Goal: Transaction & Acquisition: Purchase product/service

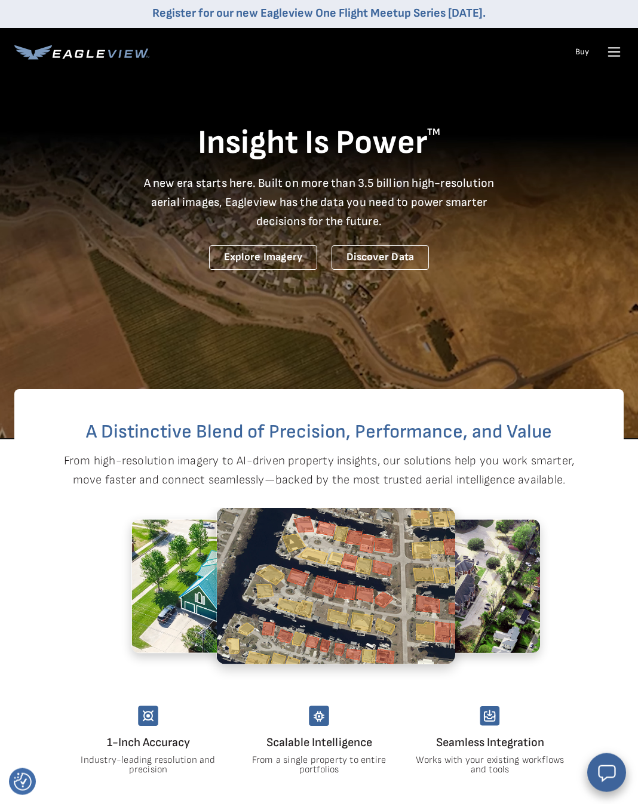
click at [613, 52] on icon at bounding box center [614, 52] width 11 height 0
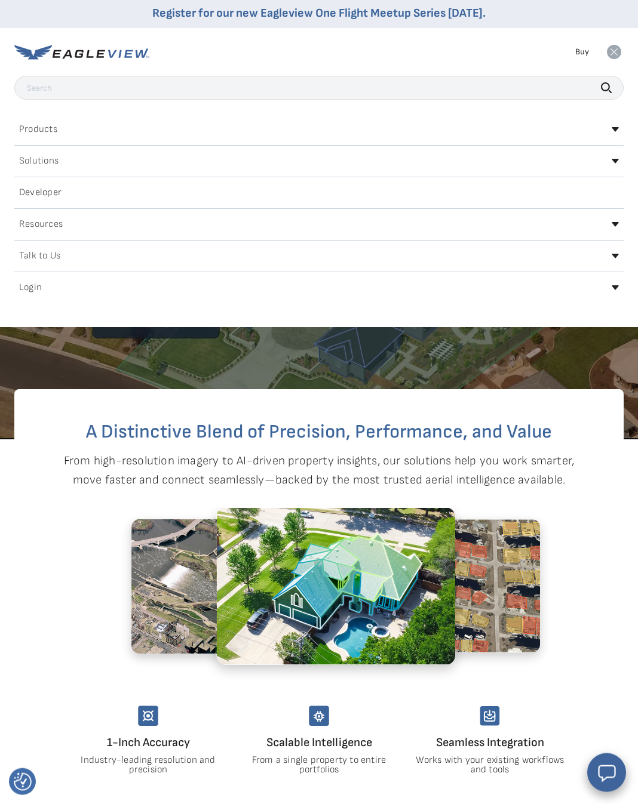
click at [33, 288] on h2 "Login" at bounding box center [30, 288] width 23 height 10
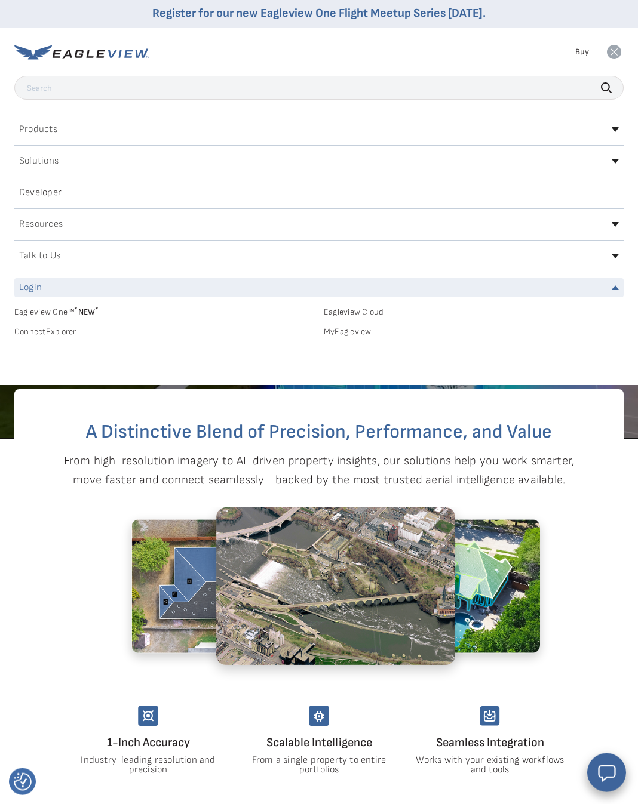
click at [351, 336] on link "MyEagleview" at bounding box center [474, 332] width 300 height 11
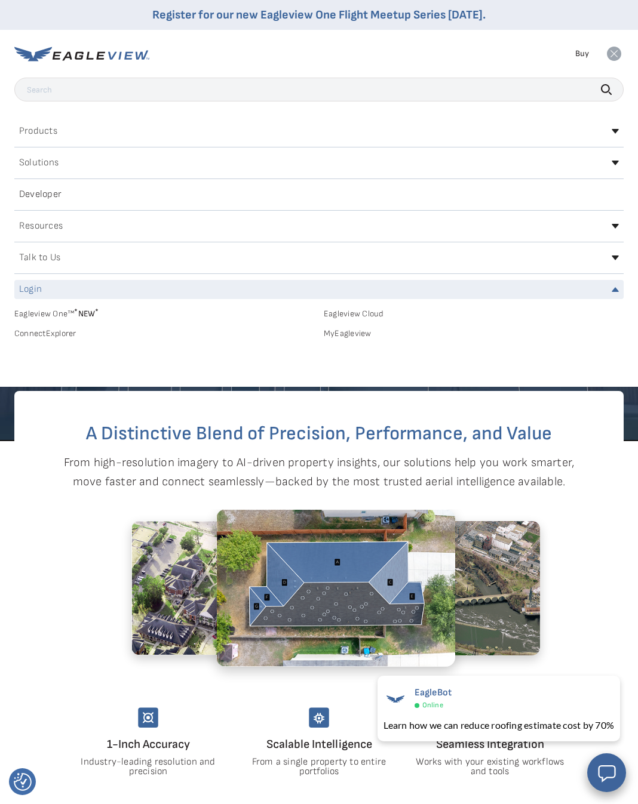
click at [29, 134] on h2 "Products" at bounding box center [38, 132] width 38 height 10
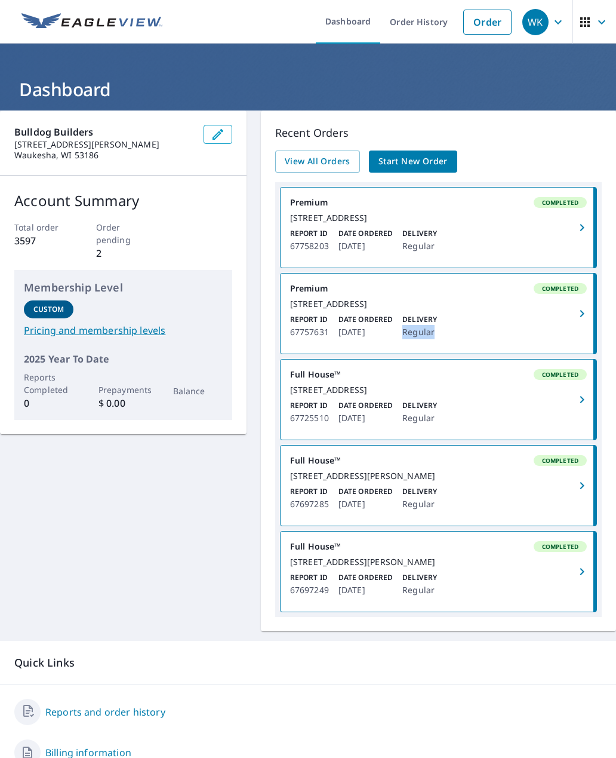
click at [493, 213] on div "3051 N 87th St Milwaukee, WI 53222" at bounding box center [438, 218] width 297 height 11
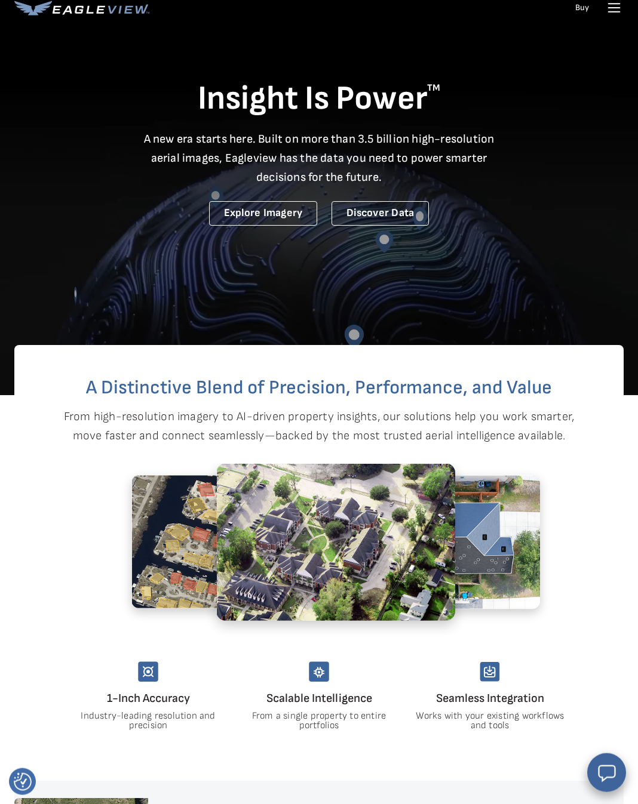
click at [610, 11] on icon at bounding box center [613, 7] width 19 height 19
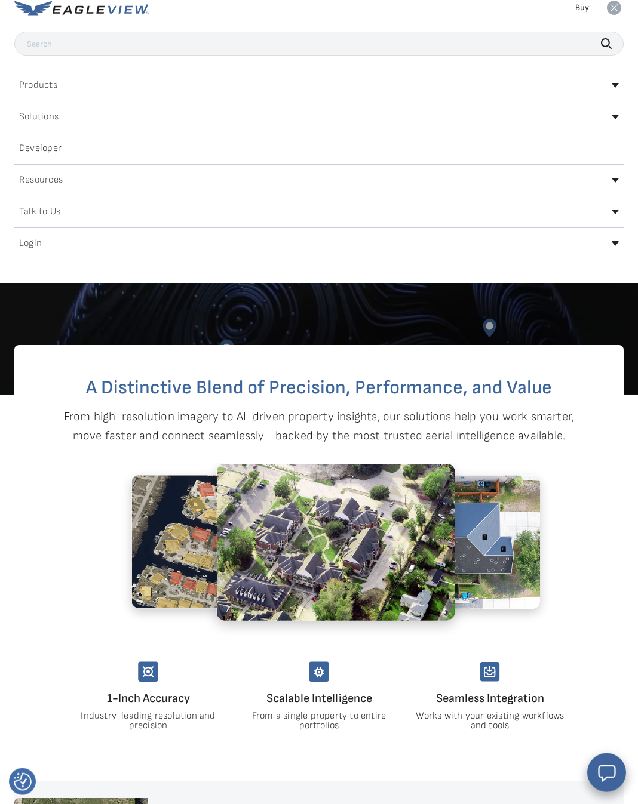
click at [615, 245] on icon at bounding box center [615, 243] width 7 height 5
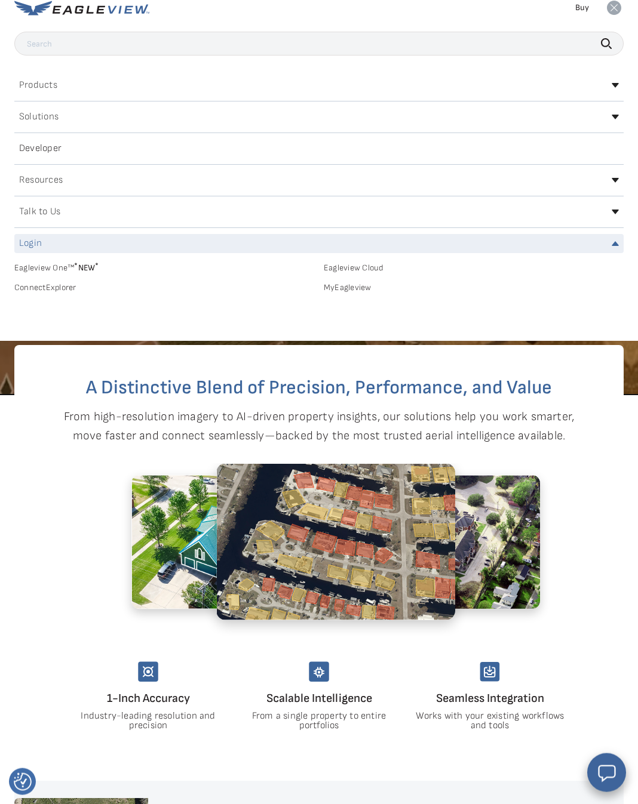
click at [361, 287] on link "MyEagleview" at bounding box center [474, 287] width 300 height 11
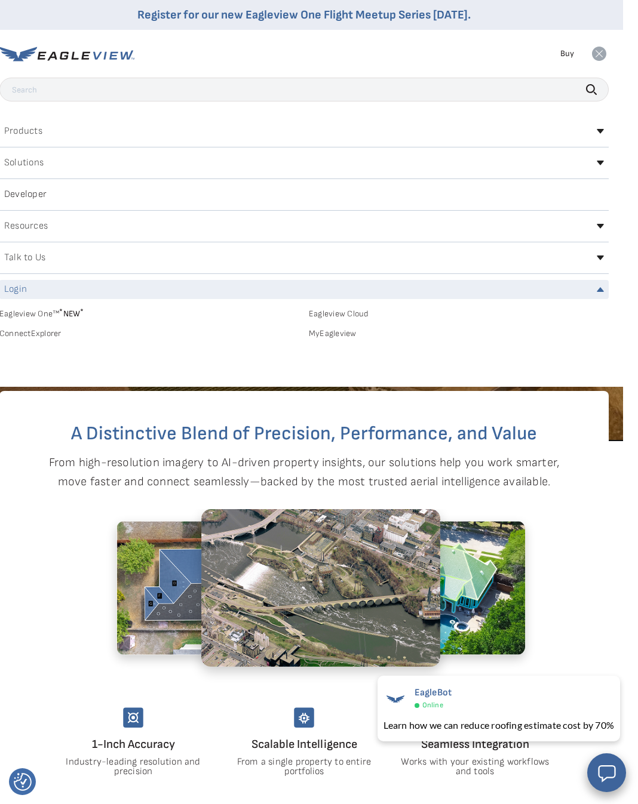
scroll to position [0, 15]
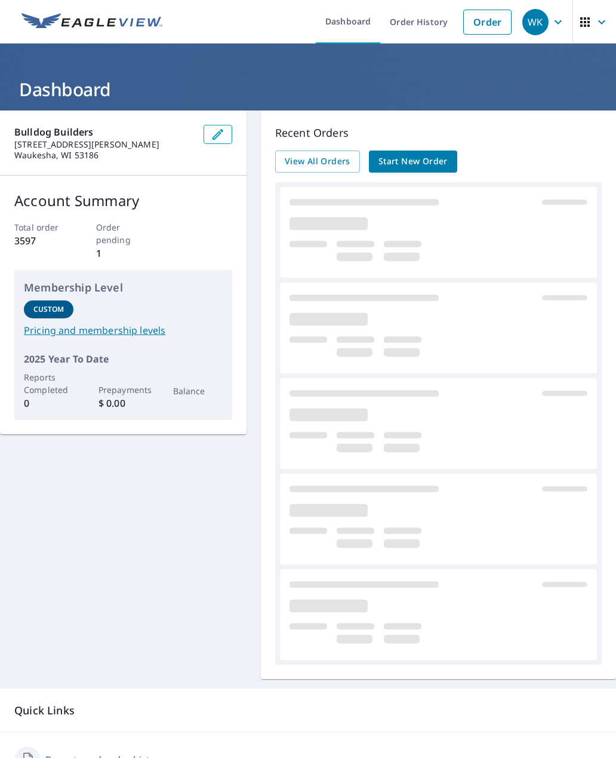
click at [491, 20] on link "Order" at bounding box center [487, 22] width 48 height 25
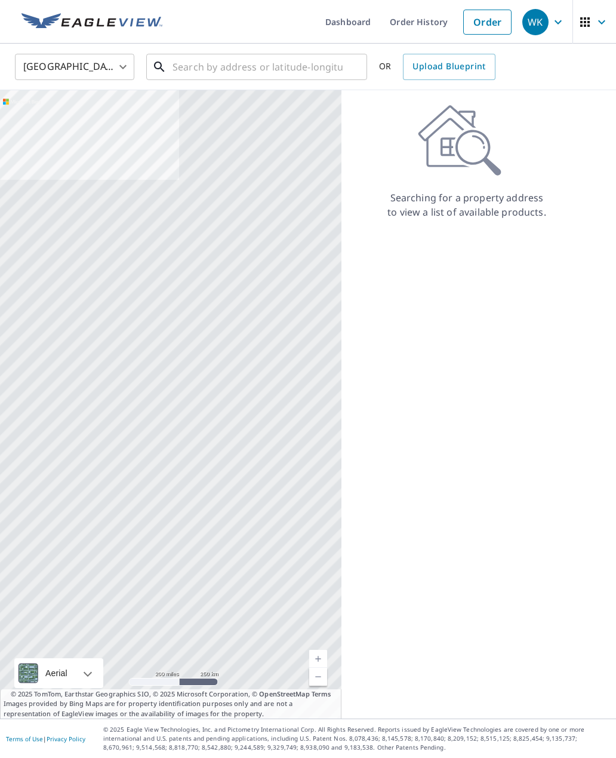
click at [182, 72] on input "text" at bounding box center [258, 66] width 170 height 33
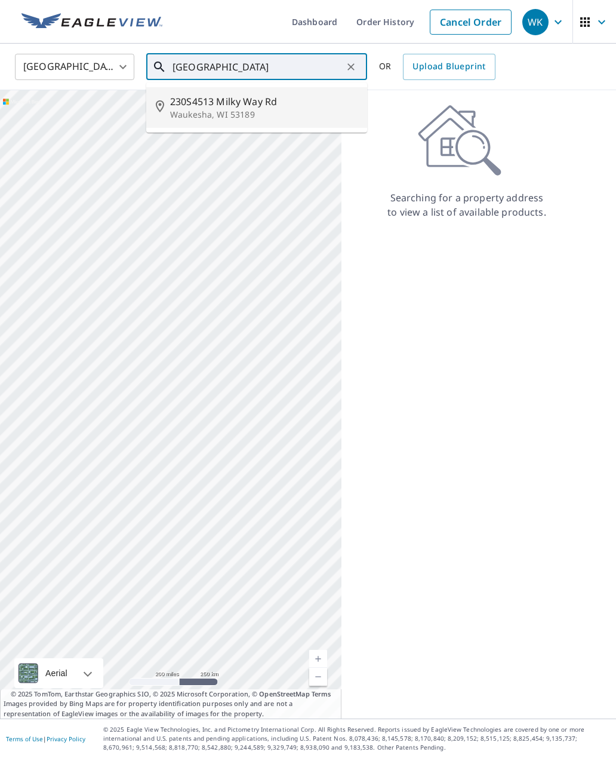
click at [264, 107] on span "230S4513 Milky Way Rd" at bounding box center [264, 101] width 188 height 14
type input "[STREET_ADDRESS]"
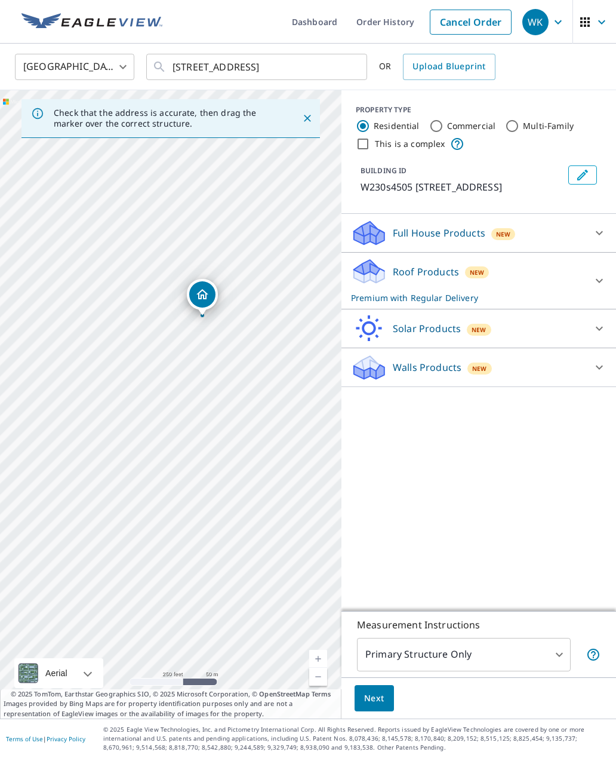
click at [323, 668] on link "Current Level 17, Zoom In" at bounding box center [318, 659] width 18 height 18
click at [324, 668] on link "Current Level 18, Zoom In" at bounding box center [318, 659] width 18 height 18
click at [319, 668] on link "Current Level 19, Zoom In" at bounding box center [318, 659] width 18 height 18
click at [377, 706] on span "Next" at bounding box center [374, 698] width 20 height 15
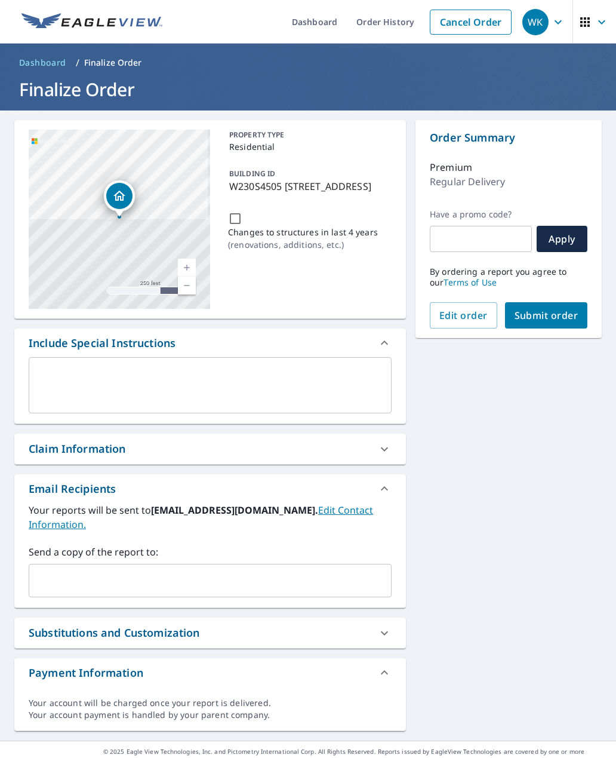
click at [265, 379] on textarea at bounding box center [210, 385] width 346 height 34
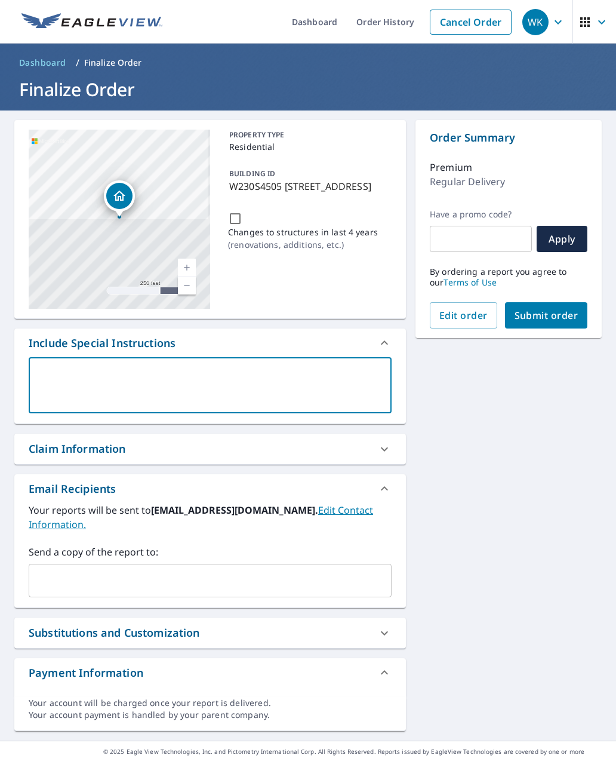
type textarea "G"
type textarea "x"
checkbox input "true"
type textarea "Ga"
type textarea "x"
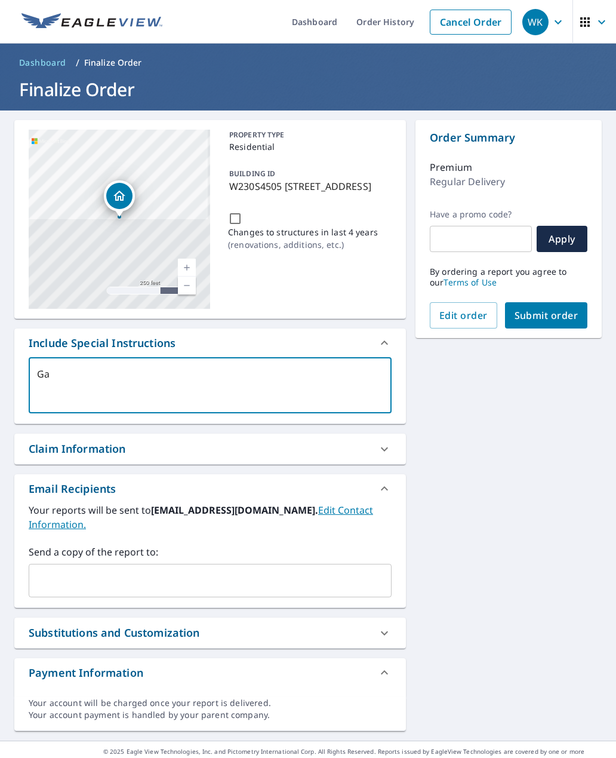
checkbox input "true"
type textarea "Gar"
type textarea "x"
checkbox input "true"
type textarea "Gara"
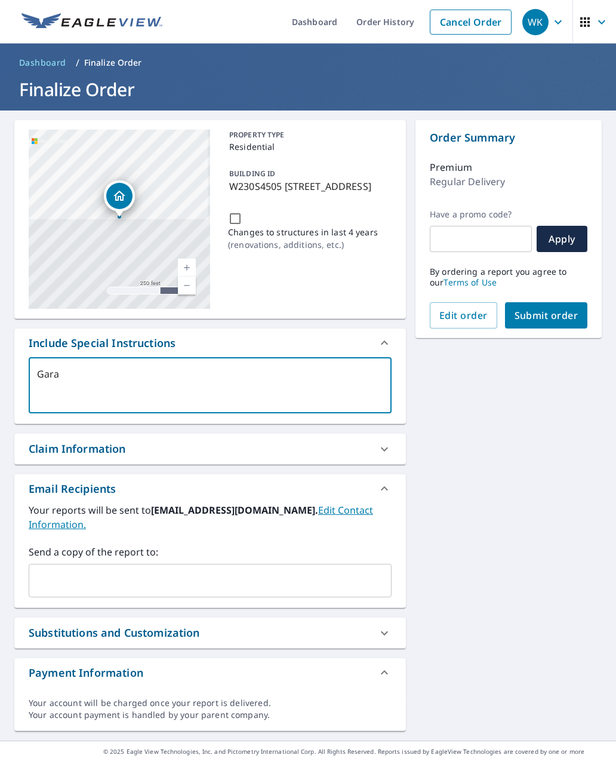
type textarea "x"
checkbox input "true"
type textarea "Garag"
type textarea "x"
checkbox input "true"
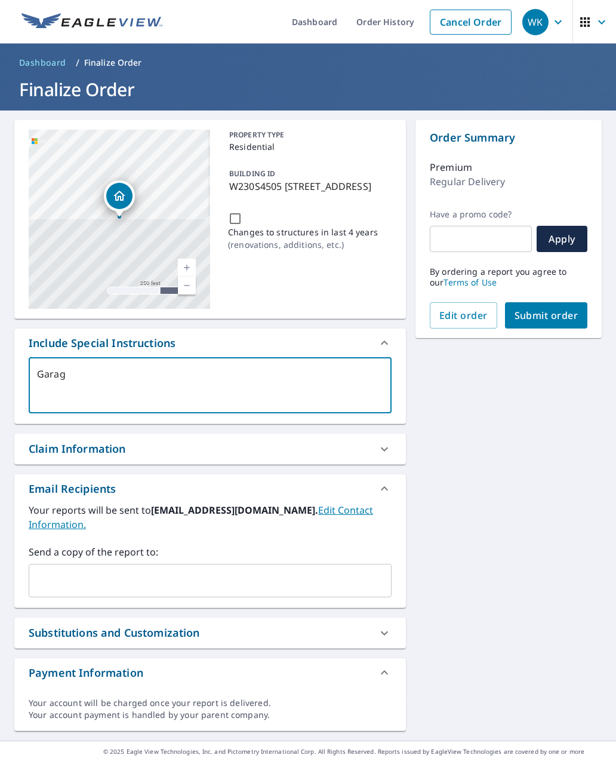
type textarea "Garage"
type textarea "x"
checkbox input "true"
type textarea "Garage"
type textarea "x"
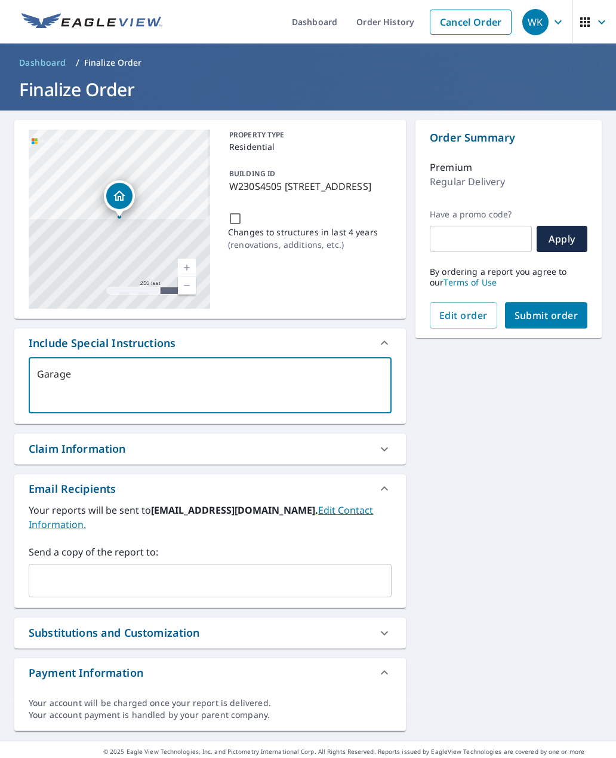
checkbox input "true"
type textarea "Garage o"
type textarea "x"
checkbox input "true"
type textarea "Garage on"
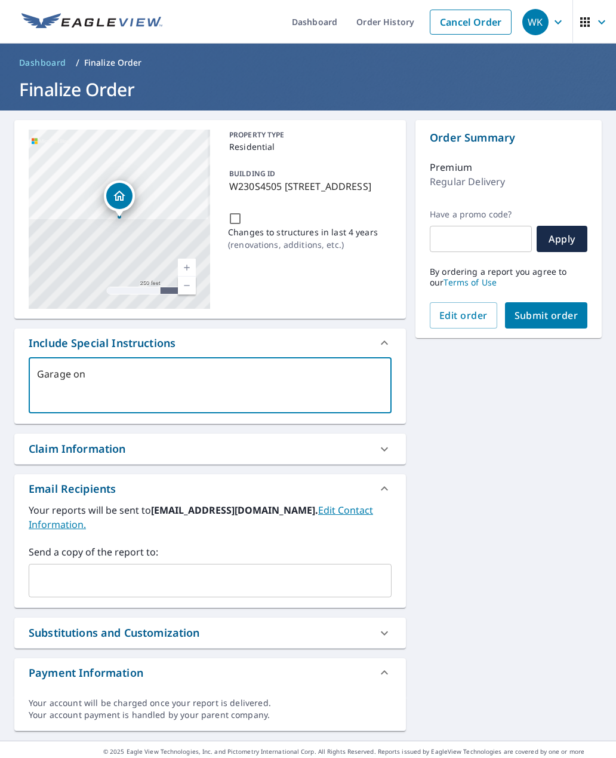
type textarea "x"
checkbox input "true"
type textarea "Garage o"
type textarea "x"
checkbox input "true"
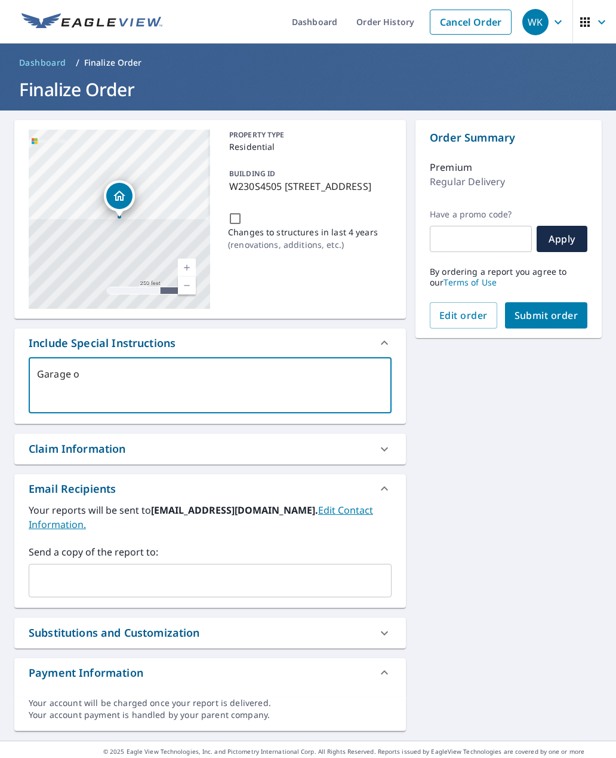
type textarea "Garage on"
type textarea "x"
checkbox input "true"
type textarea "Garage onl"
type textarea "x"
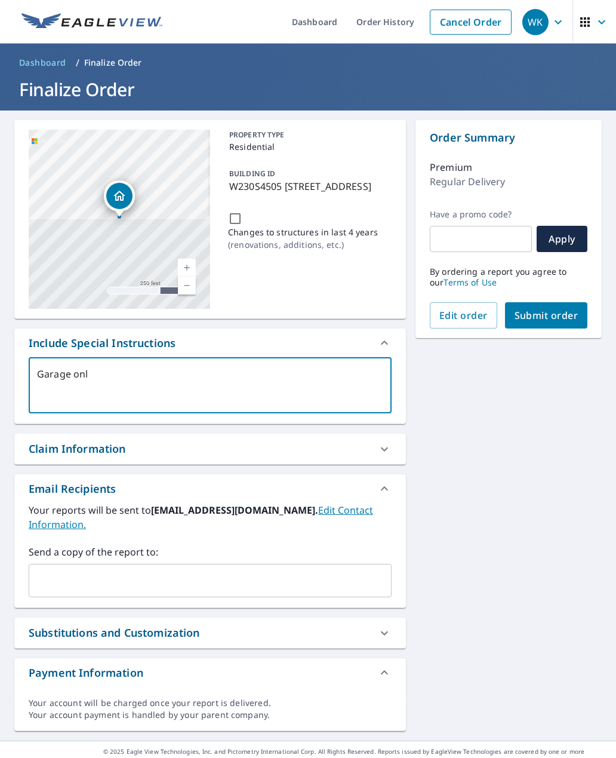
checkbox input "true"
type textarea "Garage only"
type textarea "x"
checkbox input "true"
type textarea "Garage onl"
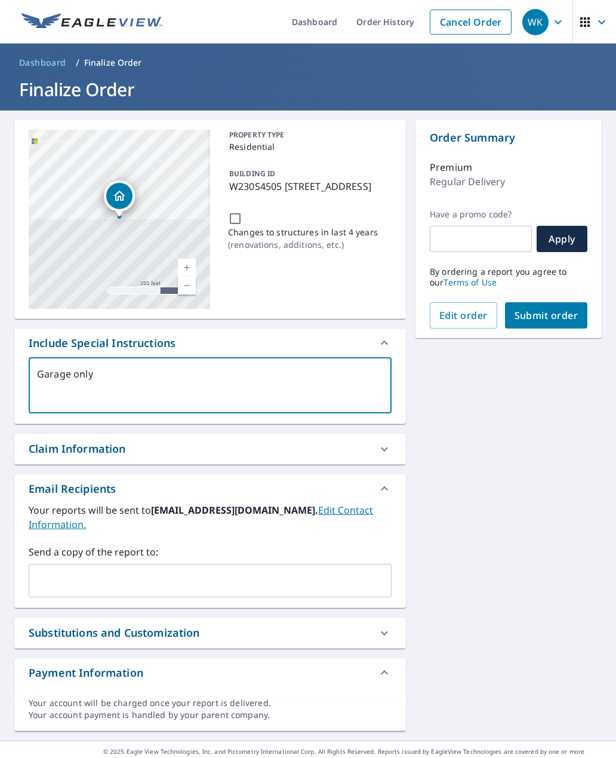
type textarea "x"
checkbox input "true"
type textarea "Garage on"
type textarea "x"
checkbox input "true"
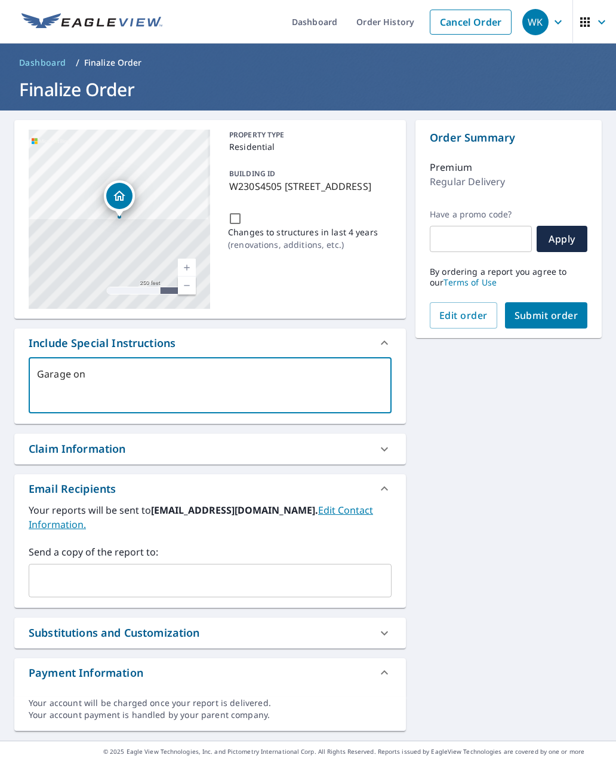
type textarea "Garage o"
type textarea "x"
checkbox input "true"
type textarea "Garage"
type textarea "x"
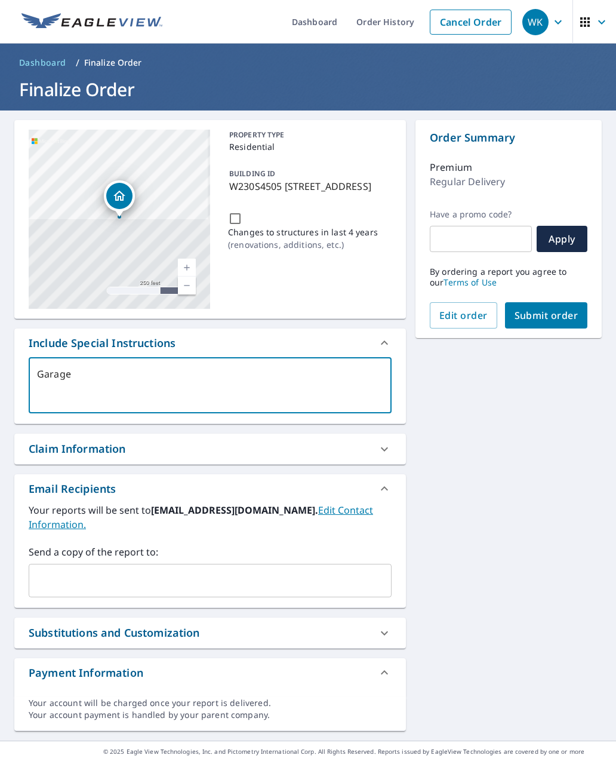
checkbox input "true"
type textarea "Garage"
type textarea "x"
checkbox input "true"
type textarea "Garages"
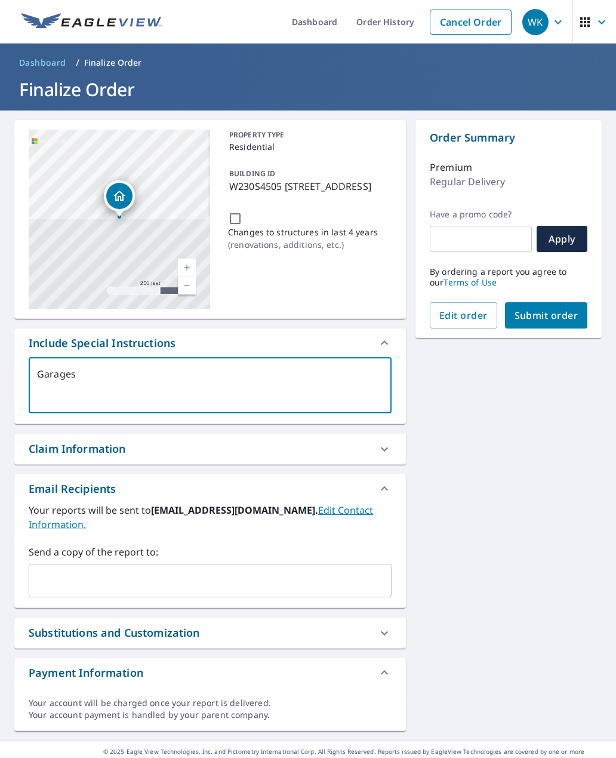
type textarea "x"
checkbox input "true"
type textarea "Garagesh"
type textarea "x"
checkbox input "true"
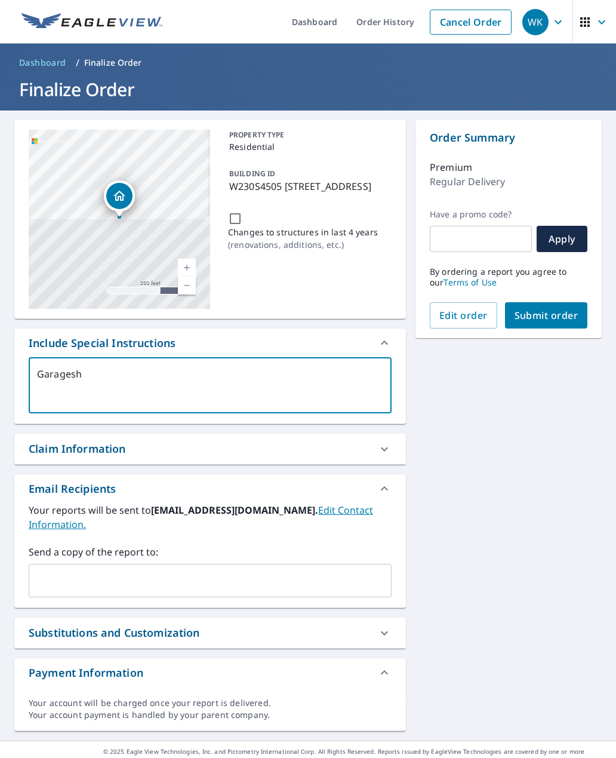
type textarea "Garageshe"
type textarea "x"
checkbox input "true"
type textarea "Garageshed"
type textarea "x"
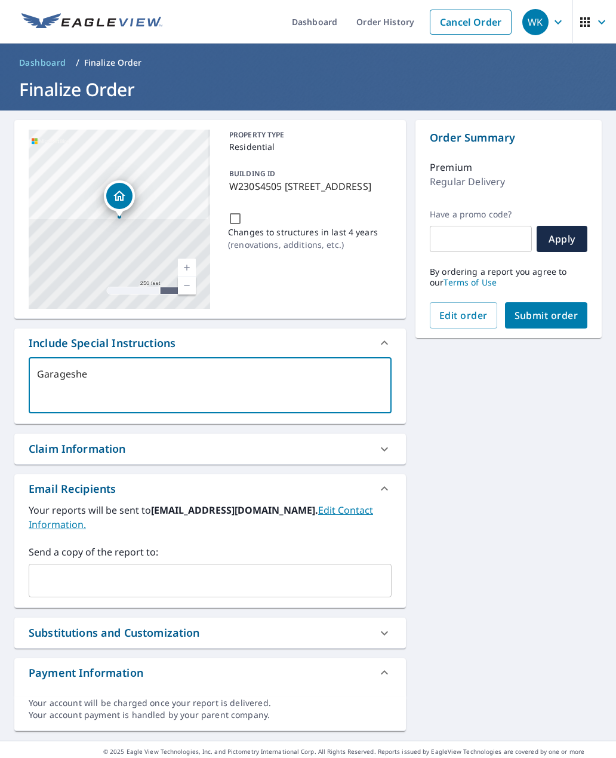
checkbox input "true"
type textarea "Garage shed"
type textarea "x"
checkbox input "true"
type textarea "Garage shed"
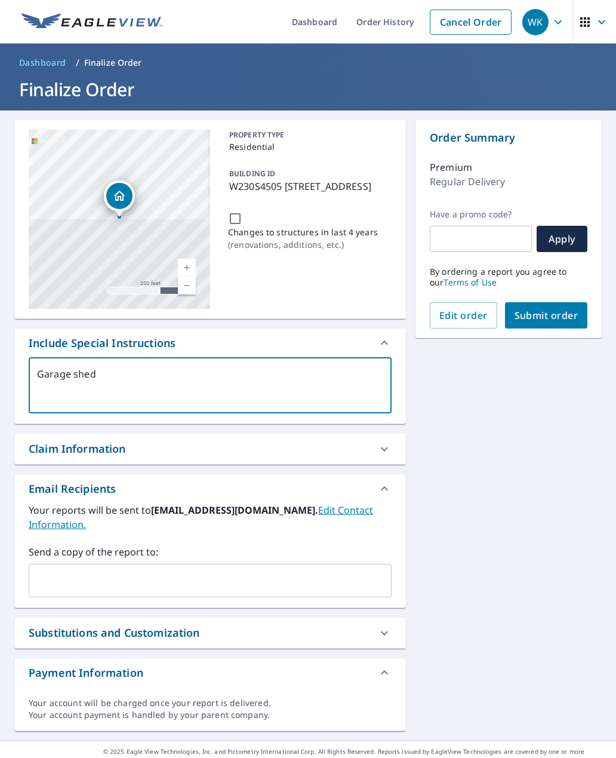
type textarea "x"
checkbox input "true"
type textarea "Garage shed o"
type textarea "x"
checkbox input "true"
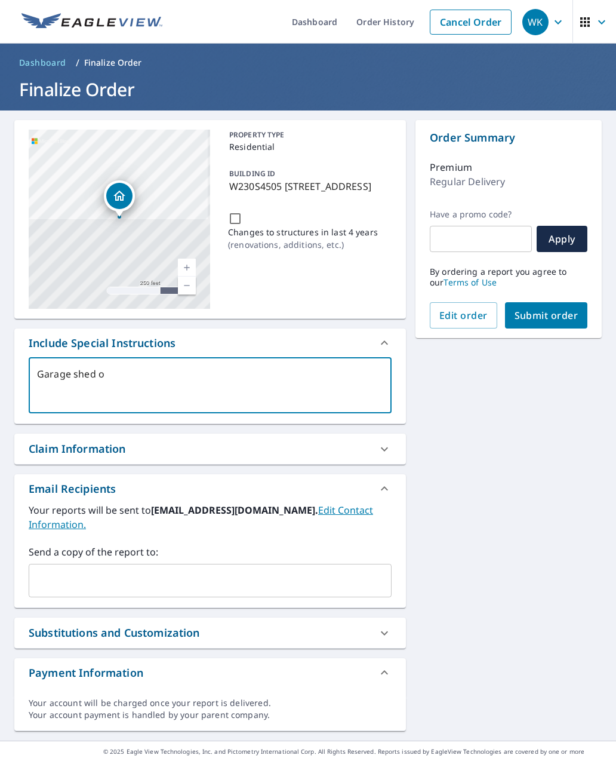
type textarea "Garage shed on"
type textarea "x"
checkbox input "true"
type textarea "Garage shed onl"
type textarea "x"
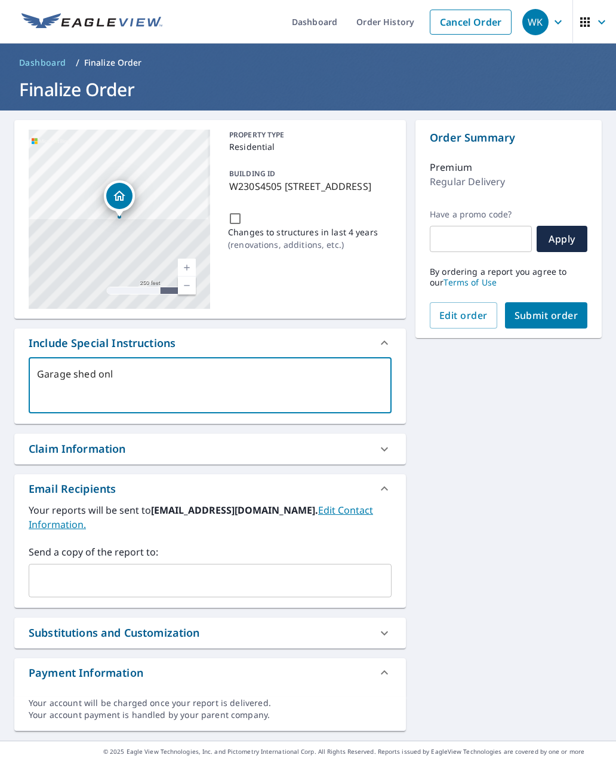
checkbox input "true"
type textarea "Garage shed only"
type textarea "x"
checkbox input "true"
type textarea "Garage shed onl"
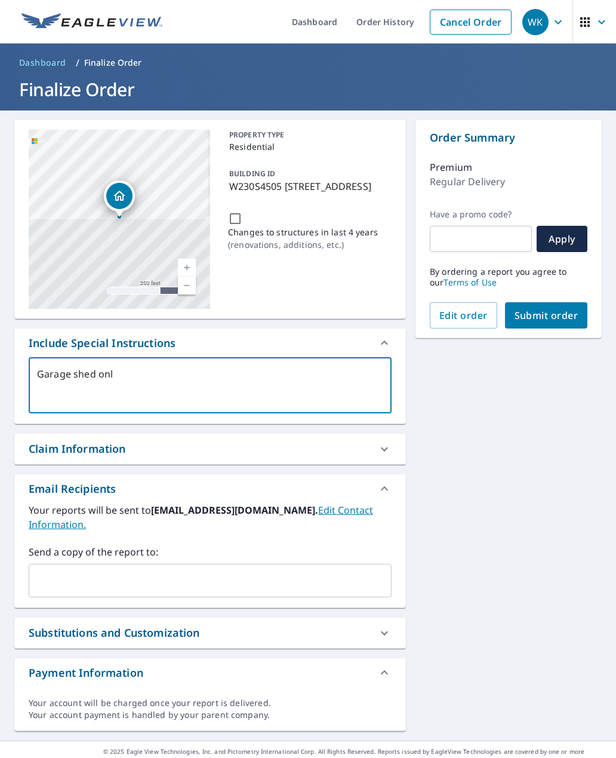
type textarea "x"
checkbox input "true"
type textarea "Garage shed on"
type textarea "x"
checkbox input "true"
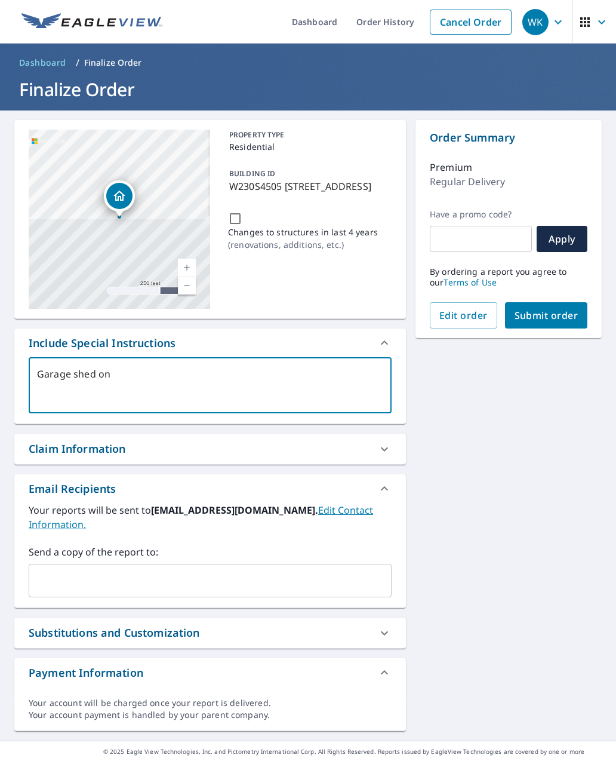
type textarea "Garage shed o"
type textarea "x"
checkbox input "true"
type textarea "Garage shed"
type textarea "x"
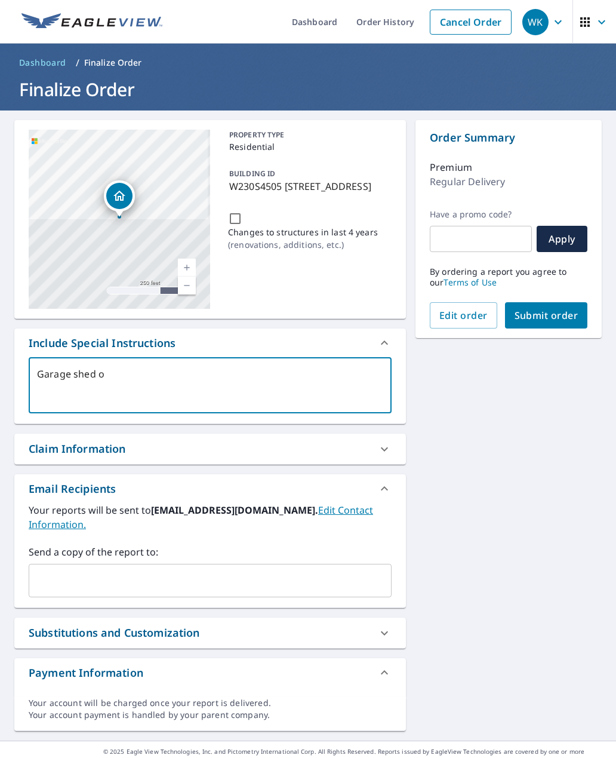
checkbox input "true"
type textarea "Garage shed"
type textarea "x"
checkbox input "true"
type textarea "Garage she"
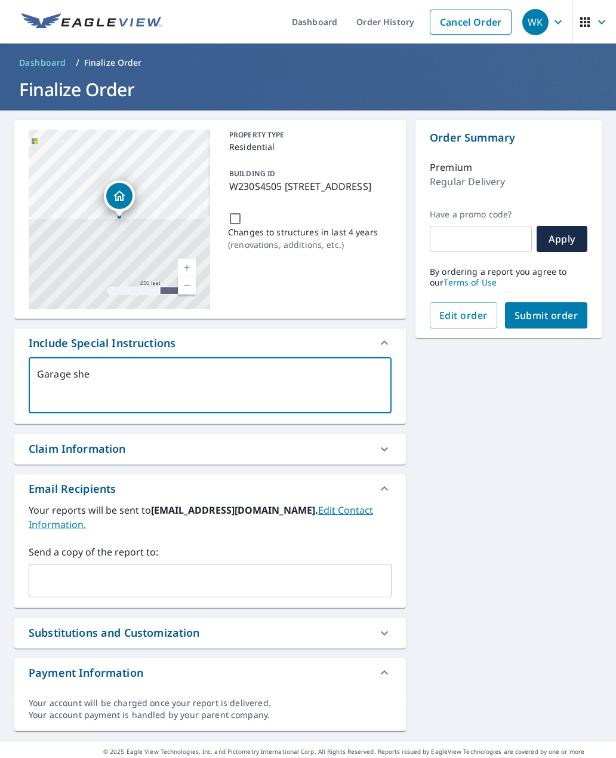
type textarea "x"
checkbox input "true"
type textarea "Garage sh"
type textarea "x"
checkbox input "true"
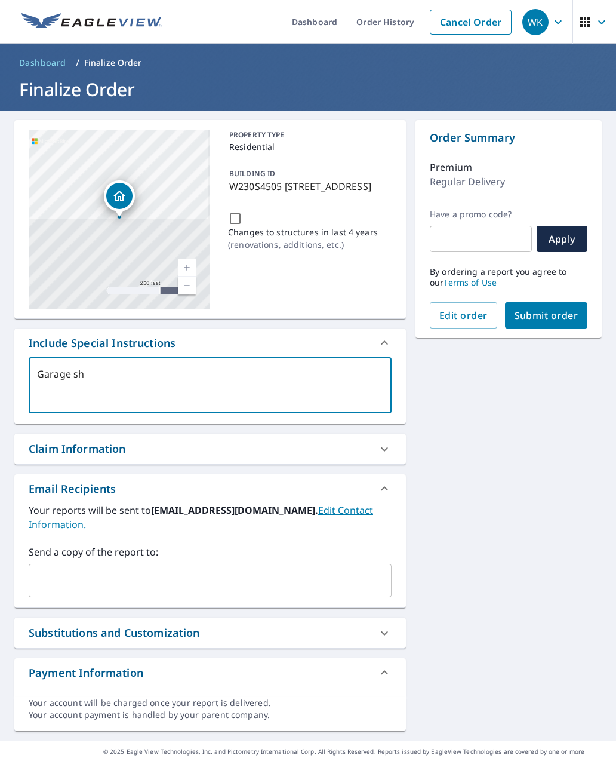
type textarea "Garage s"
type textarea "x"
checkbox input "true"
type textarea "Garage"
type textarea "x"
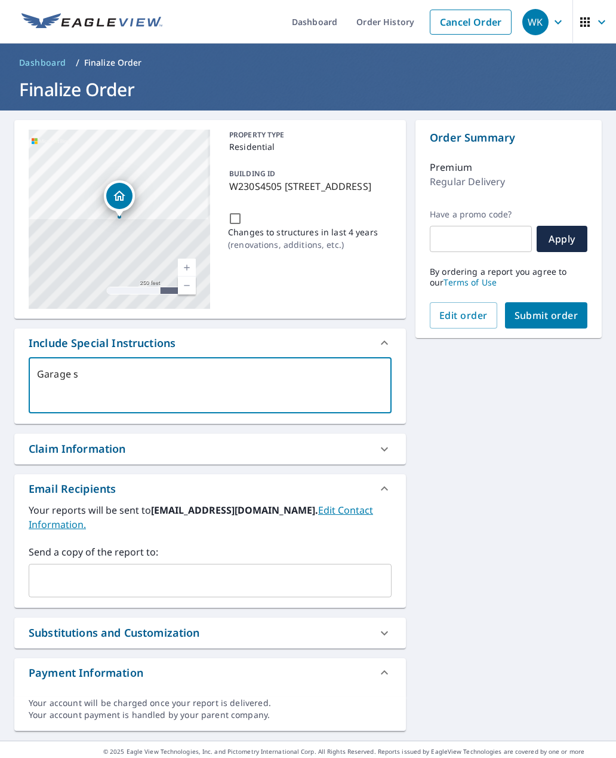
checkbox input "true"
type textarea "Garage"
type textarea "x"
checkbox input "true"
type textarea "Garag"
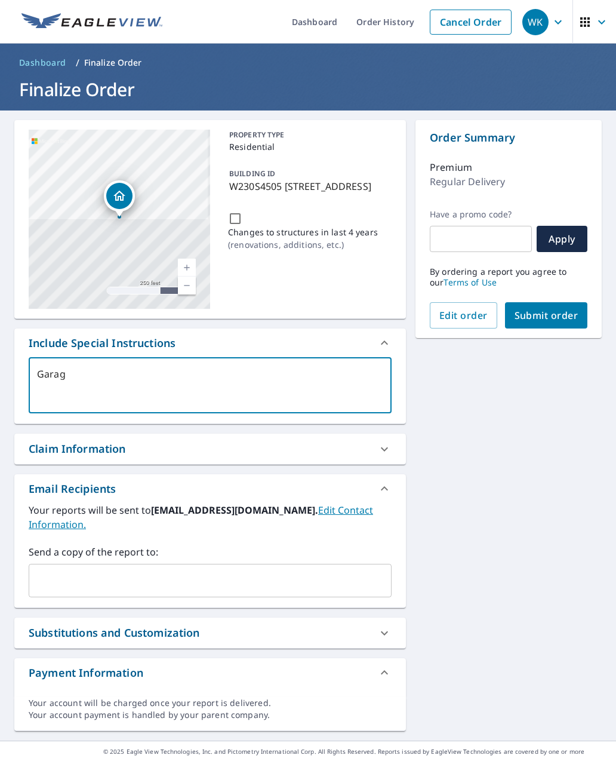
type textarea "x"
checkbox input "true"
type textarea "Gara"
type textarea "x"
checkbox input "true"
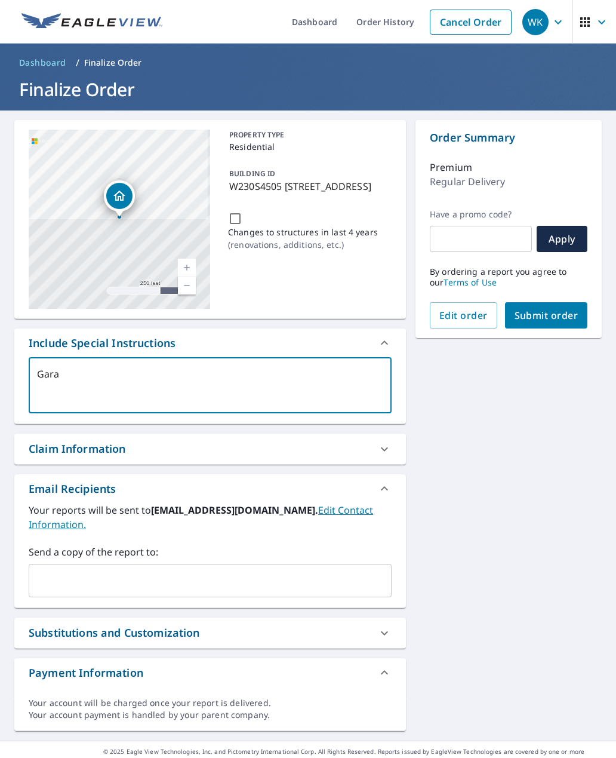
type textarea "Gar"
type textarea "x"
checkbox input "true"
type textarea "Ga"
type textarea "x"
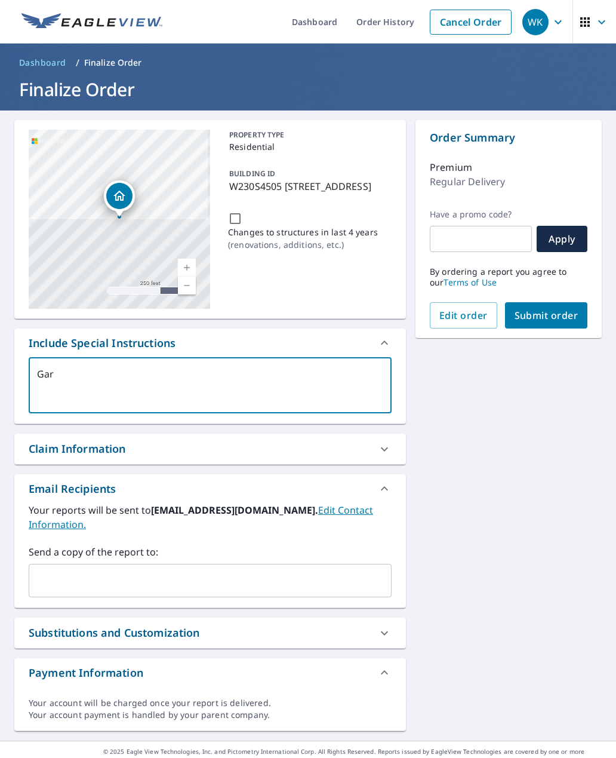
checkbox input "true"
type textarea "G"
type textarea "x"
checkbox input "true"
